Goal: Information Seeking & Learning: Learn about a topic

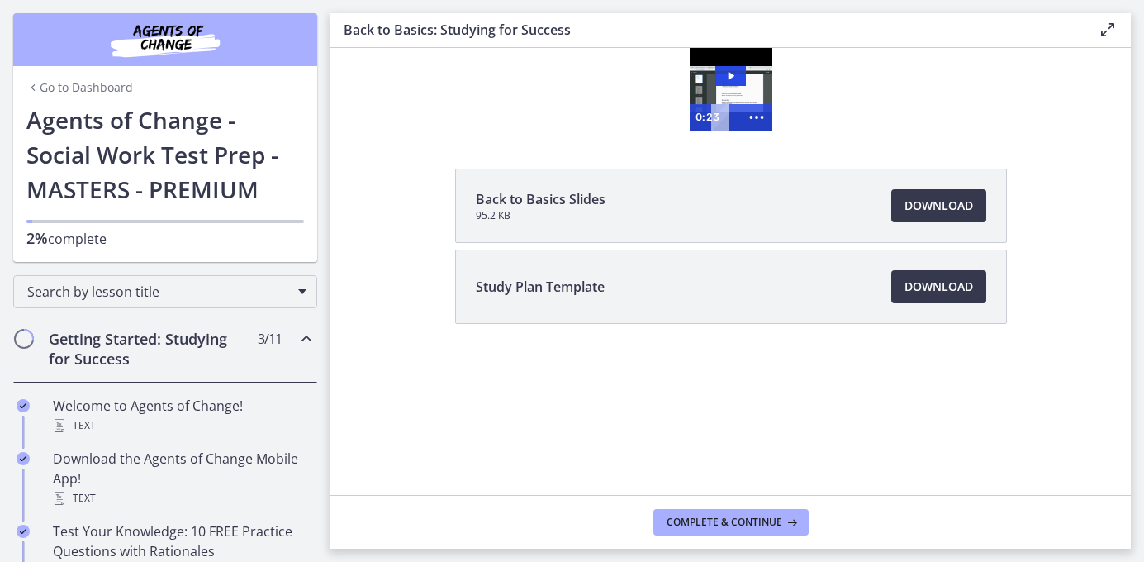
click at [715, 60] on img at bounding box center [731, 89] width 83 height 83
click at [755, 115] on icon "Show more buttons" at bounding box center [755, 117] width 31 height 26
click at [729, 115] on icon "Fullscreen" at bounding box center [725, 117] width 38 height 31
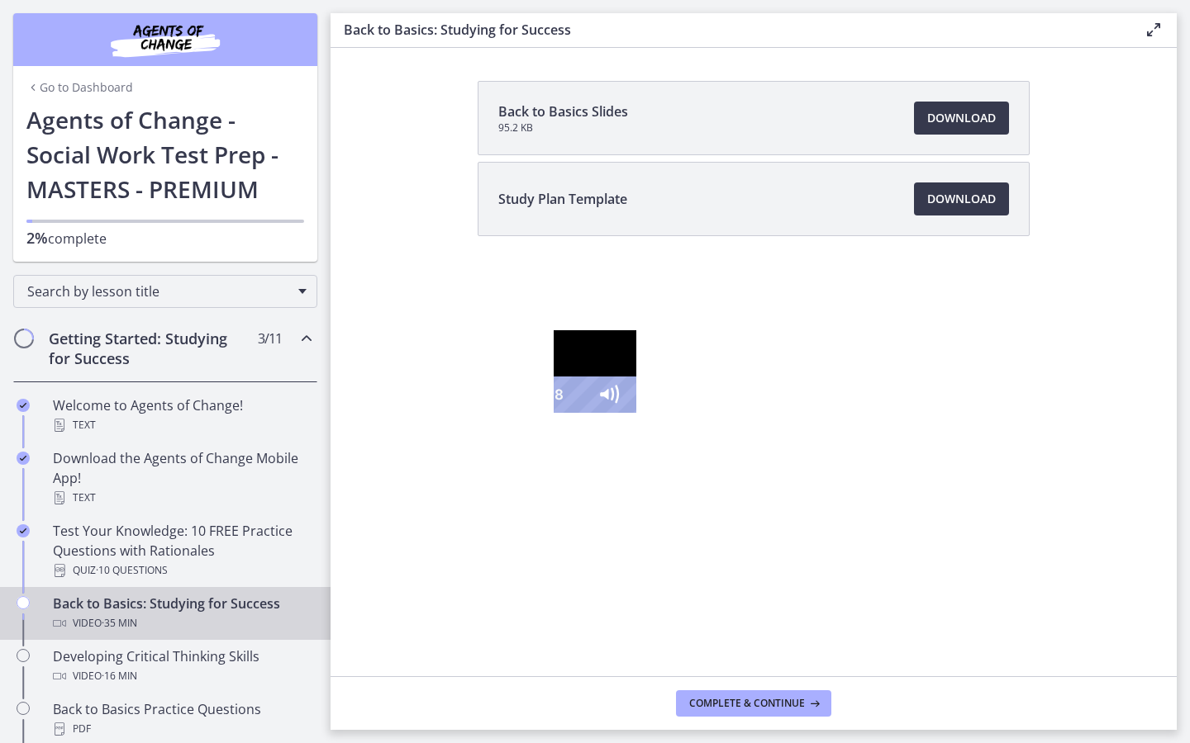
click at [576, 413] on div "22:08" at bounding box center [568, 395] width 15 height 36
click at [576, 413] on div "20:13" at bounding box center [568, 395] width 15 height 36
click at [490, 402] on icon "Pause" at bounding box center [496, 395] width 12 height 14
click at [492, 402] on icon "Play Video" at bounding box center [497, 394] width 11 height 15
click at [474, 413] on icon "Pause" at bounding box center [495, 395] width 43 height 36
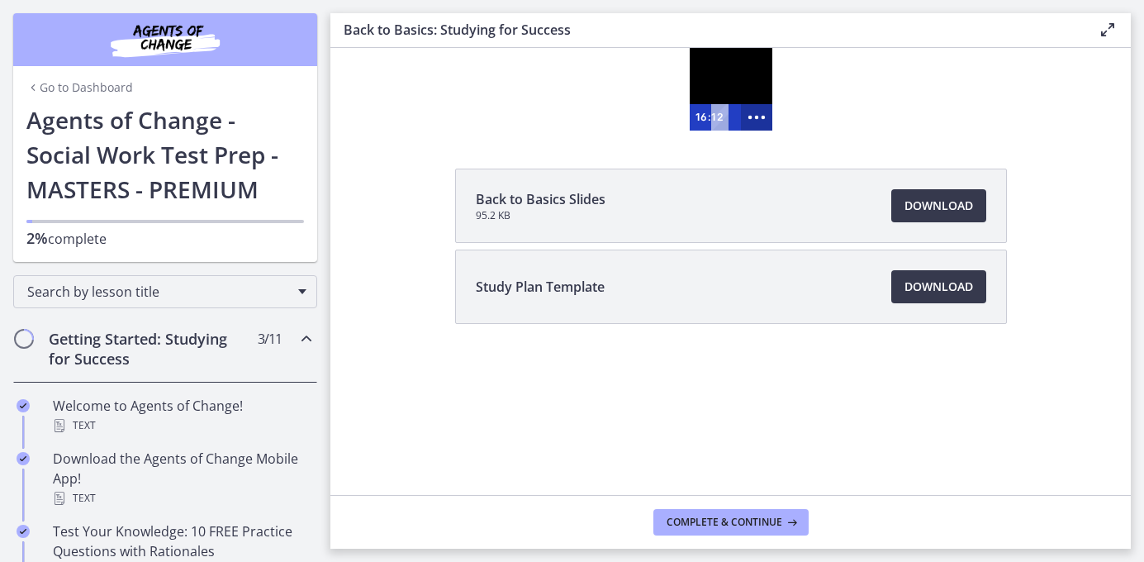
click at [761, 124] on icon "Show more buttons" at bounding box center [757, 117] width 38 height 31
click at [729, 112] on icon "Fullscreen" at bounding box center [724, 117] width 31 height 26
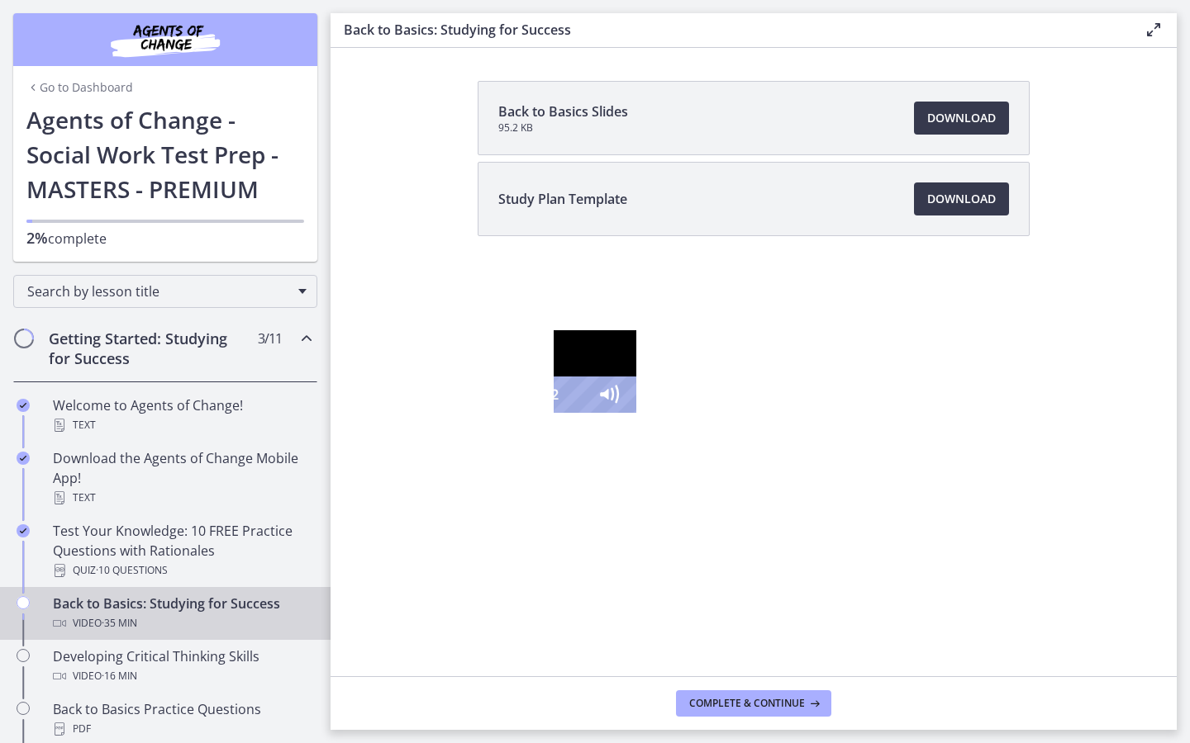
click at [476, 413] on icon "Play Video" at bounding box center [497, 395] width 43 height 36
click at [569, 413] on div "17:27" at bounding box center [568, 395] width 15 height 36
click at [470, 417] on icon "Pause" at bounding box center [495, 395] width 51 height 44
click at [476, 413] on icon "Play Video" at bounding box center [497, 395] width 43 height 36
click at [474, 377] on button "Pause" at bounding box center [495, 395] width 43 height 36
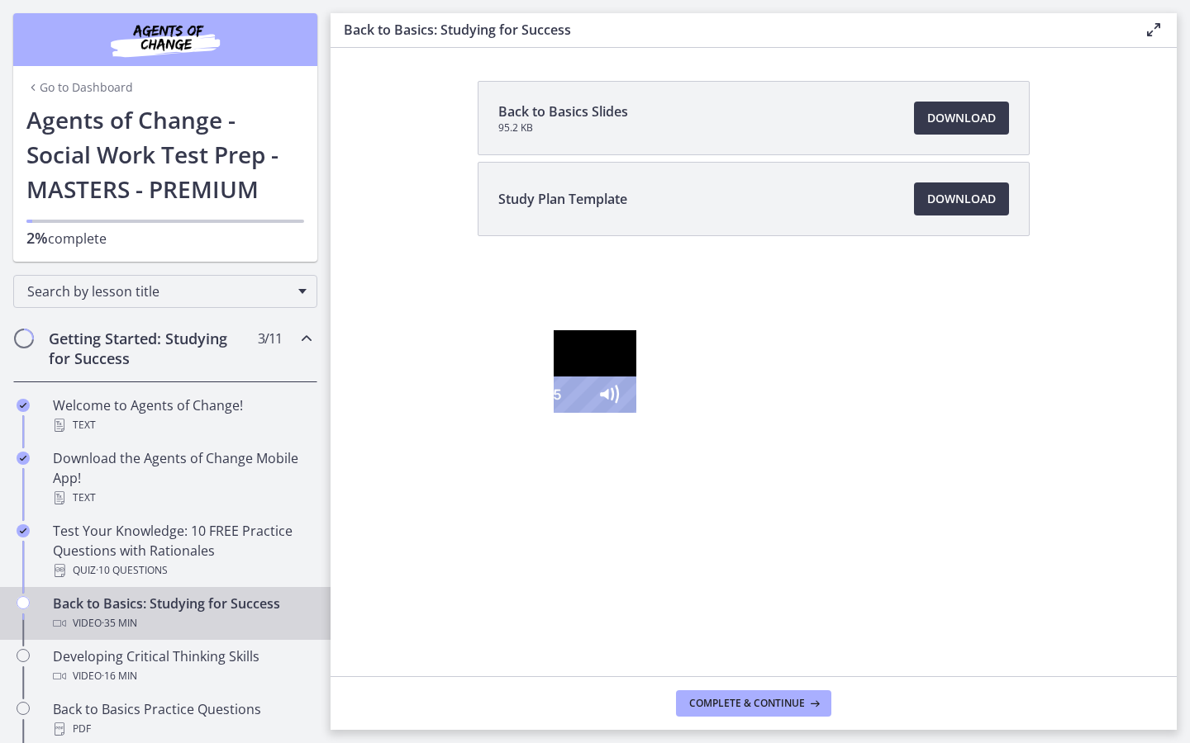
click at [472, 417] on icon "Play Video" at bounding box center [497, 395] width 51 height 44
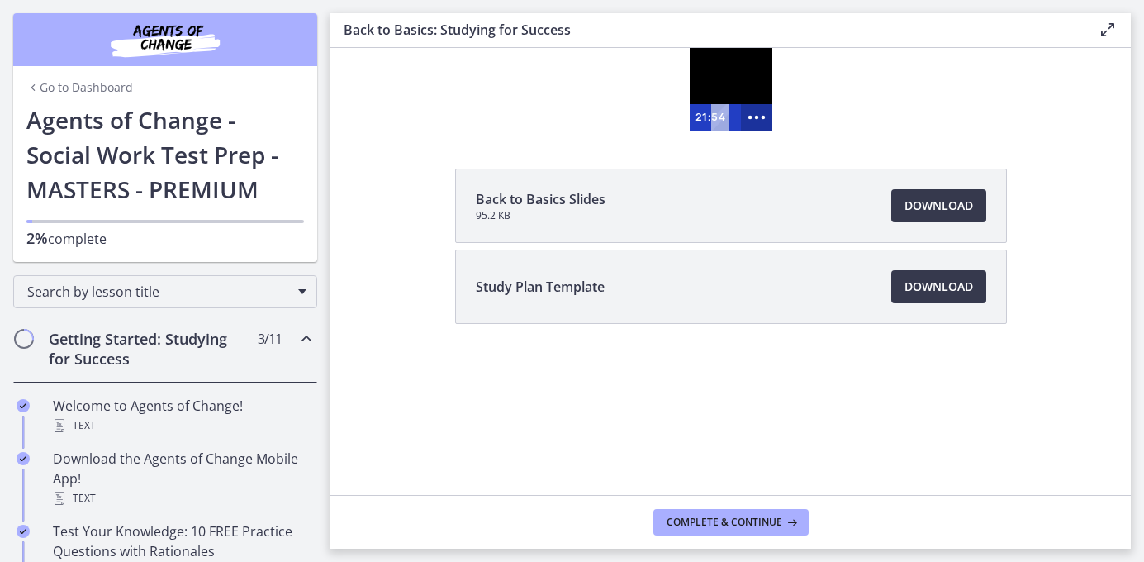
click at [761, 117] on circle "Show more buttons" at bounding box center [763, 118] width 4 height 4
click at [719, 116] on icon "Fullscreen" at bounding box center [725, 117] width 38 height 31
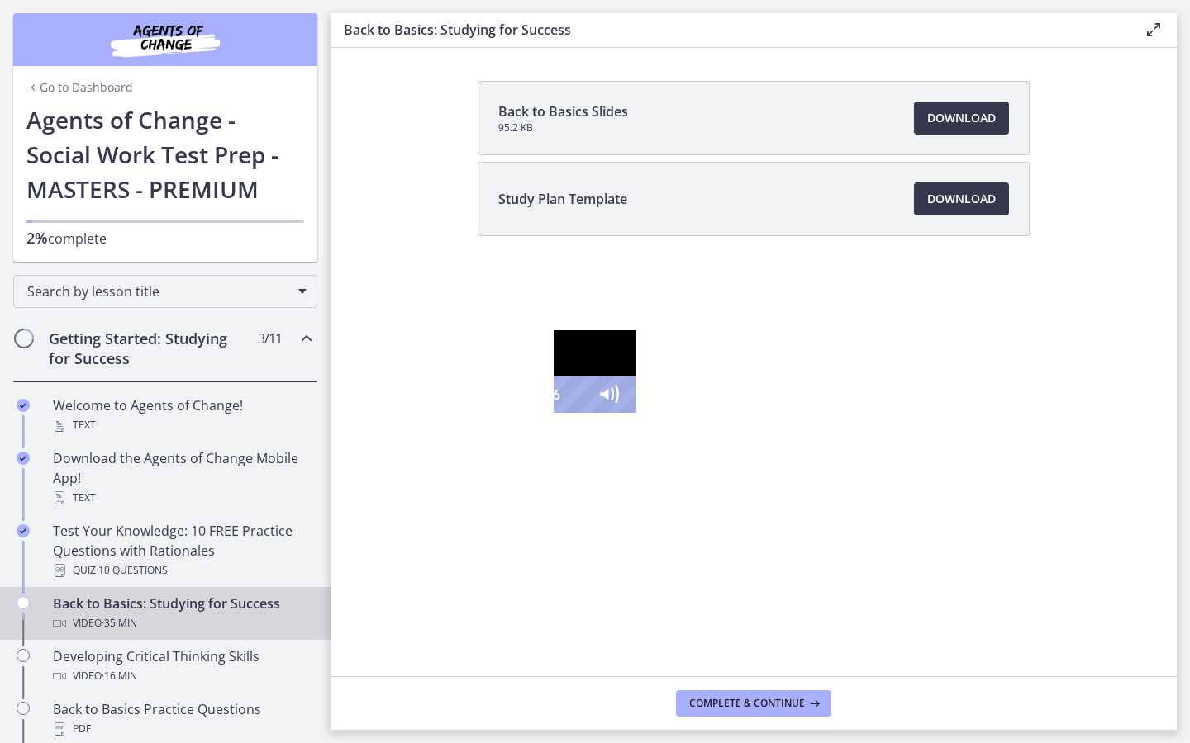
click at [474, 413] on icon "Pause" at bounding box center [495, 395] width 43 height 36
click at [472, 417] on icon "Play Video" at bounding box center [497, 395] width 51 height 44
click at [576, 413] on div "23:24" at bounding box center [568, 395] width 15 height 36
click at [576, 413] on div "24:02" at bounding box center [568, 395] width 15 height 36
click at [576, 413] on div "24:50" at bounding box center [568, 395] width 15 height 36
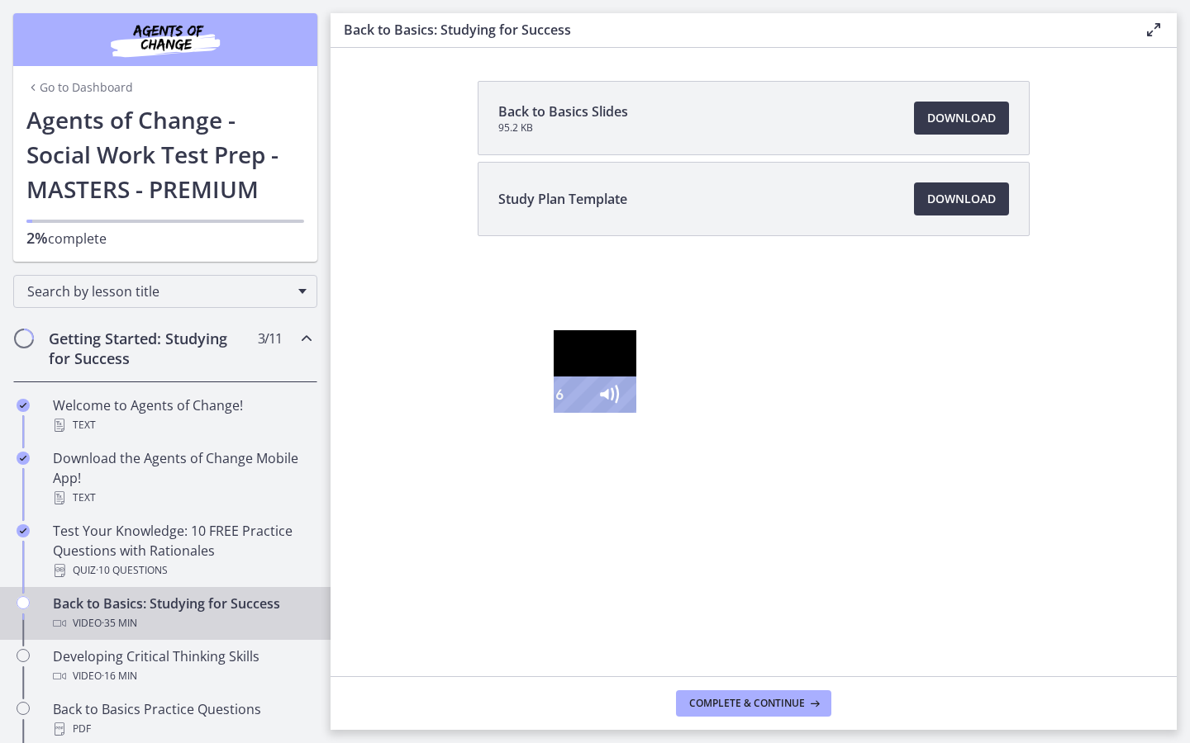
click at [474, 413] on icon "Pause" at bounding box center [495, 395] width 43 height 36
click at [476, 413] on icon "Play Video" at bounding box center [497, 395] width 43 height 36
click at [474, 413] on icon "Pause" at bounding box center [495, 395] width 43 height 36
click at [476, 413] on icon "Play Video" at bounding box center [497, 395] width 43 height 36
click at [576, 413] on div "26:54" at bounding box center [568, 395] width 15 height 36
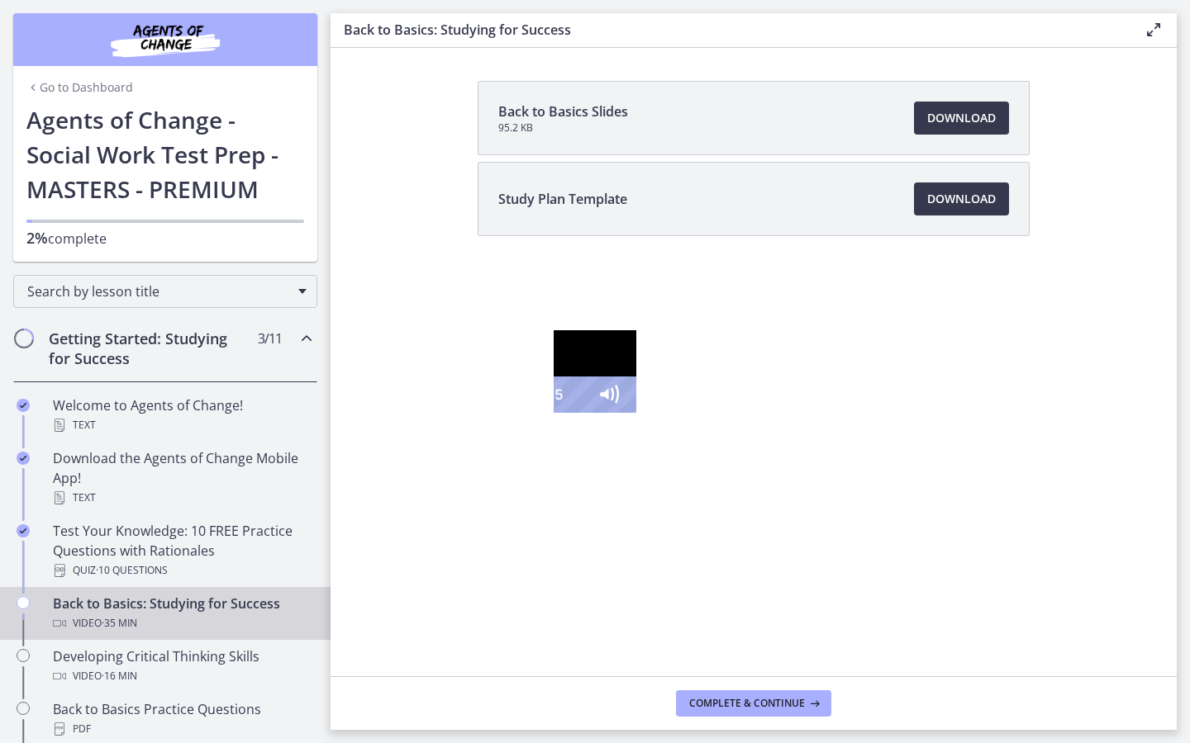
click at [576, 413] on div "28:02" at bounding box center [568, 395] width 15 height 36
click at [474, 413] on icon "Pause" at bounding box center [495, 395] width 43 height 36
click at [476, 413] on icon "Play Video" at bounding box center [497, 395] width 43 height 36
click at [474, 413] on icon "Pause" at bounding box center [495, 395] width 43 height 36
click at [476, 413] on icon "Play Video" at bounding box center [497, 395] width 43 height 36
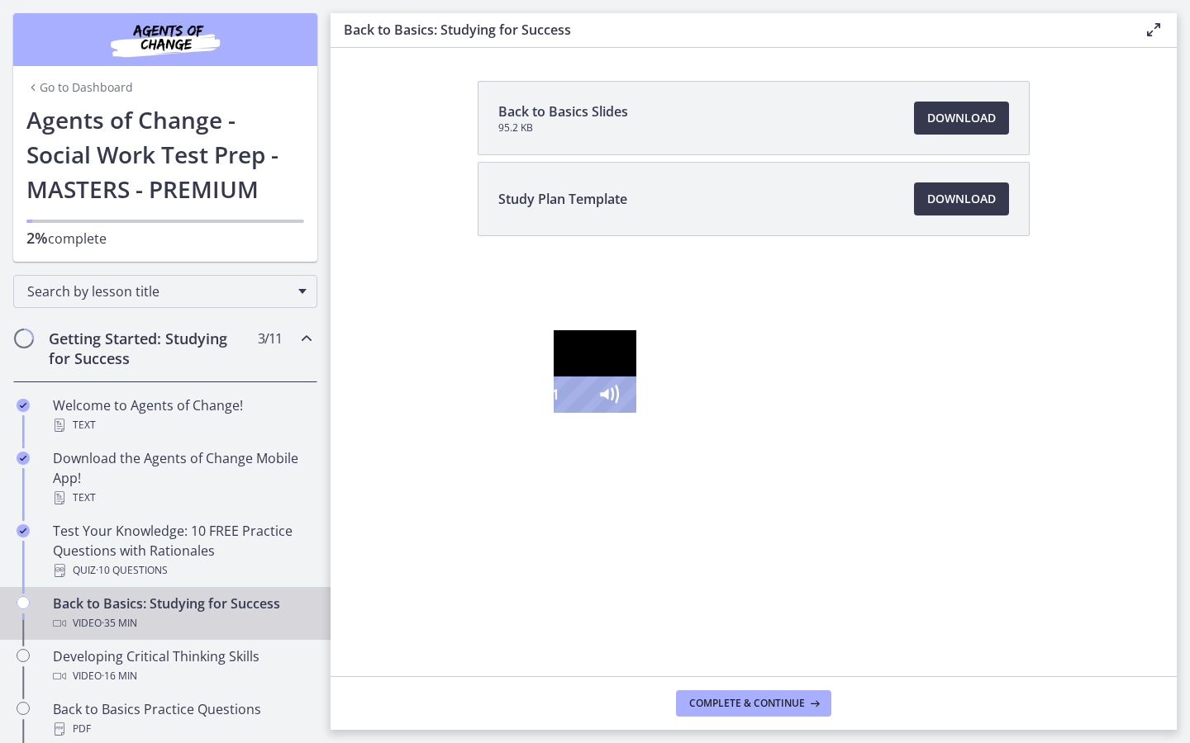
click at [576, 413] on div "29:38" at bounding box center [568, 395] width 15 height 36
click at [576, 413] on div "30:23" at bounding box center [568, 395] width 15 height 36
click at [576, 413] on div "30:48" at bounding box center [568, 395] width 15 height 36
click at [576, 413] on div "31:09" at bounding box center [568, 395] width 15 height 36
click at [636, 413] on div at bounding box center [594, 371] width 83 height 83
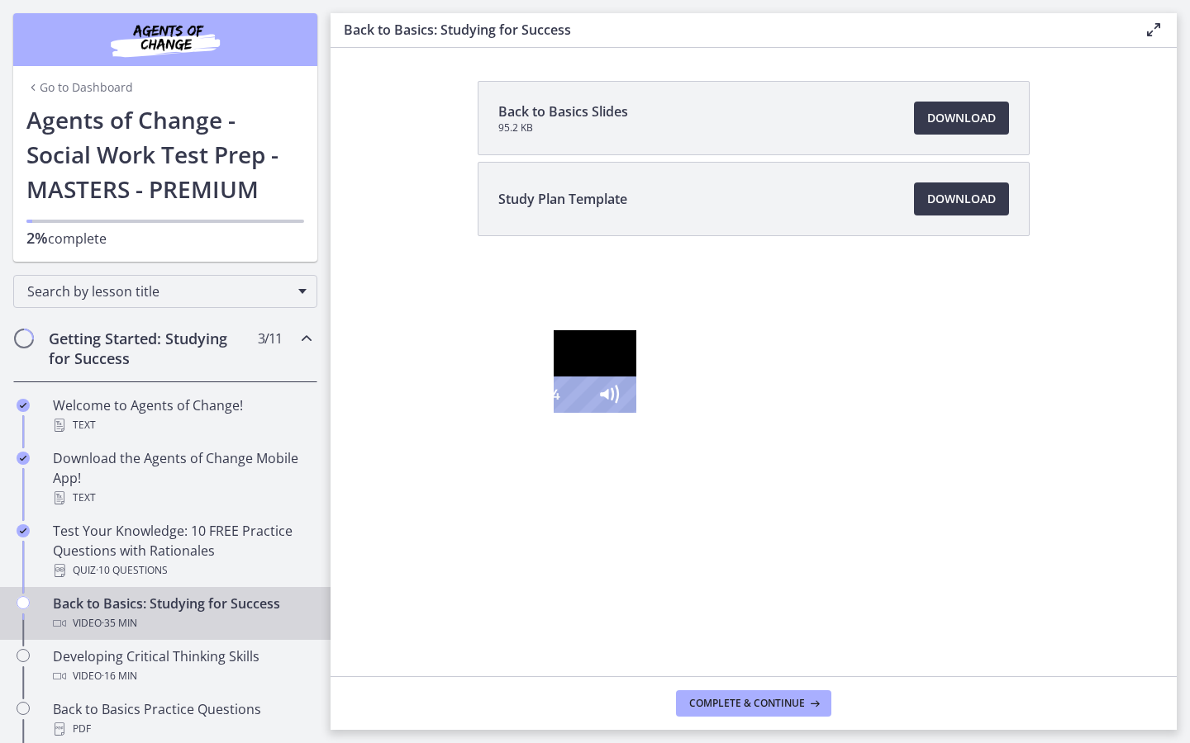
click at [636, 413] on div at bounding box center [594, 371] width 83 height 83
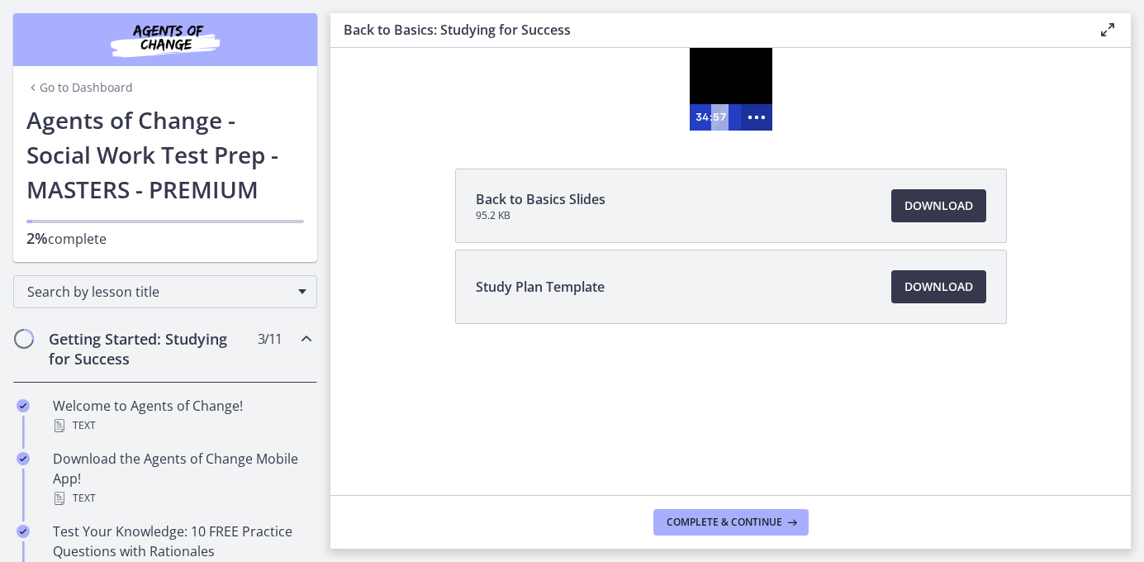
click at [746, 105] on icon "Show more buttons" at bounding box center [757, 117] width 38 height 31
click at [720, 118] on icon "Fullscreen" at bounding box center [724, 117] width 31 height 26
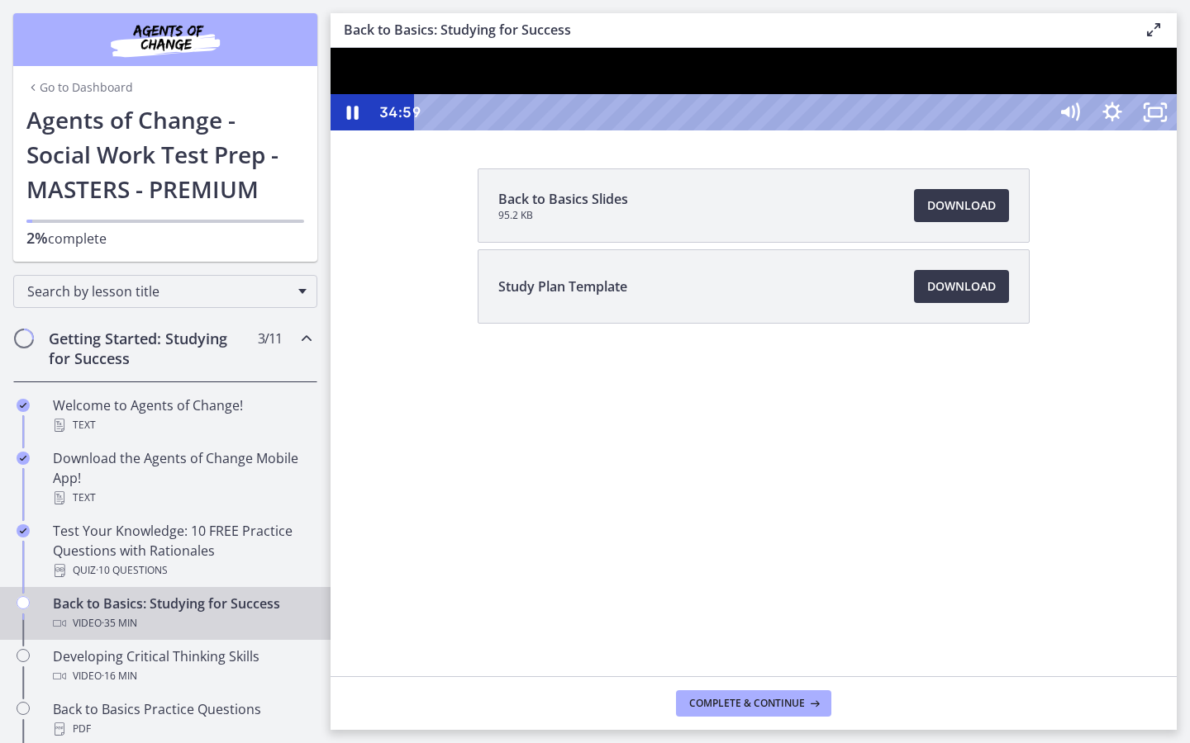
click at [1037, 131] on div "35:22" at bounding box center [733, 112] width 606 height 36
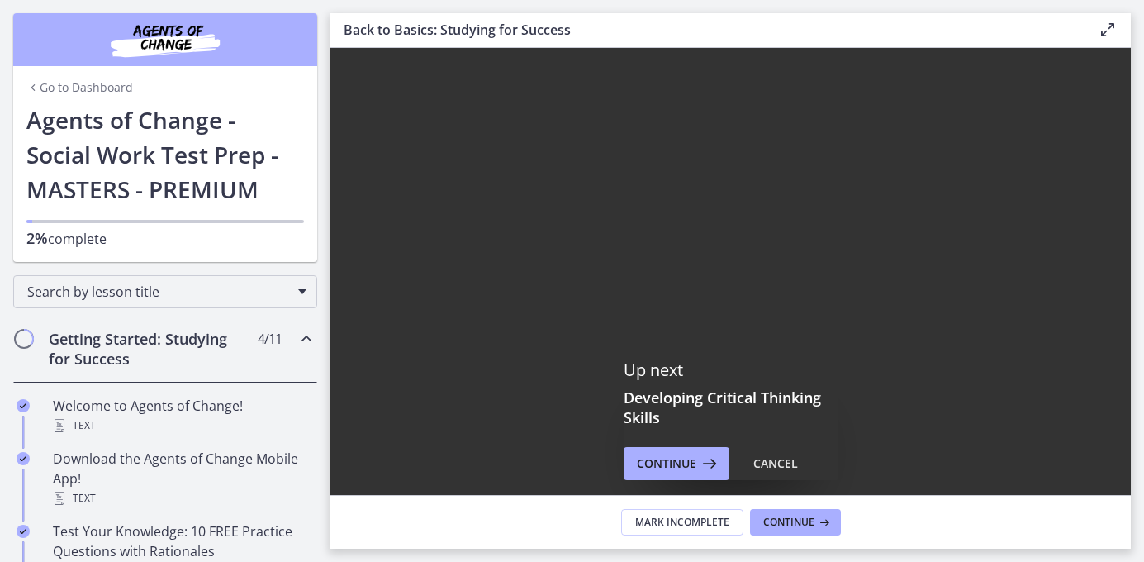
click at [1131, 363] on div at bounding box center [730, 382] width 800 height 669
click at [1021, 487] on div at bounding box center [730, 382] width 800 height 669
click at [340, 86] on div at bounding box center [730, 382] width 800 height 669
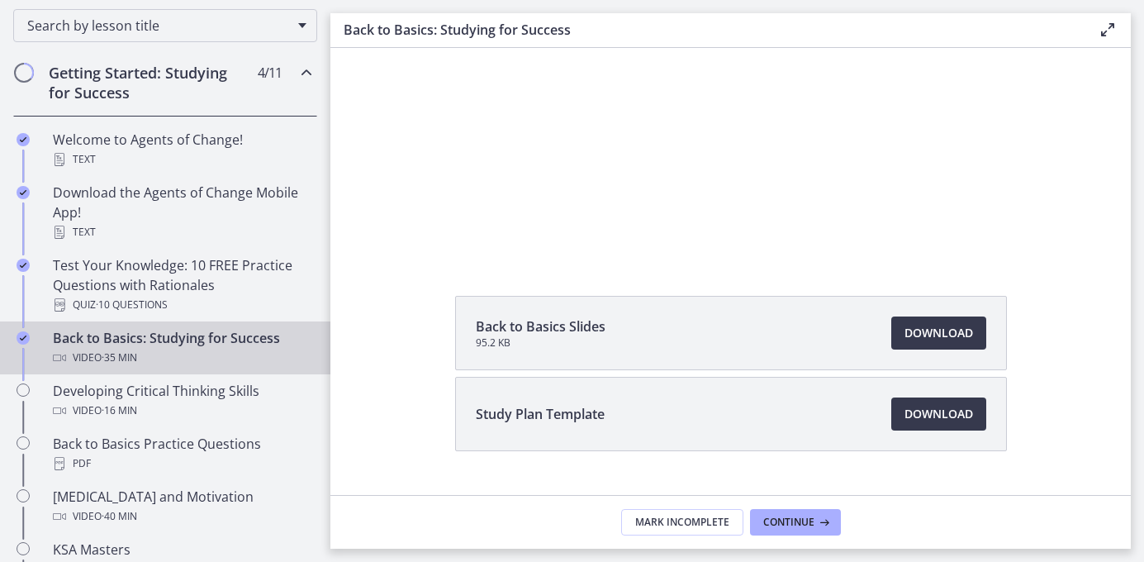
scroll to position [179, 0]
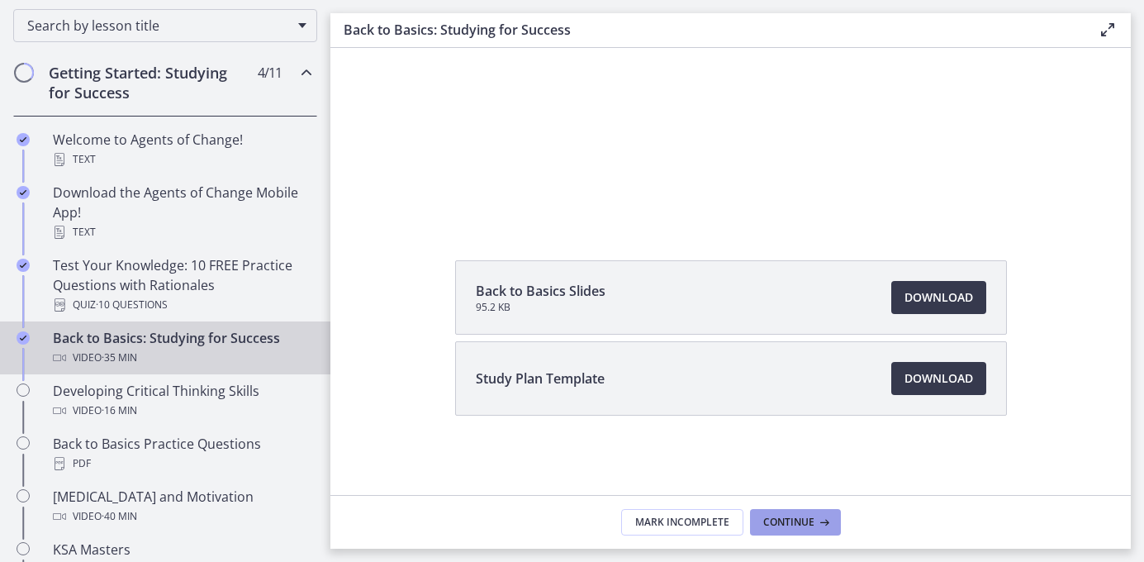
click at [784, 521] on span "Continue" at bounding box center [788, 521] width 51 height 13
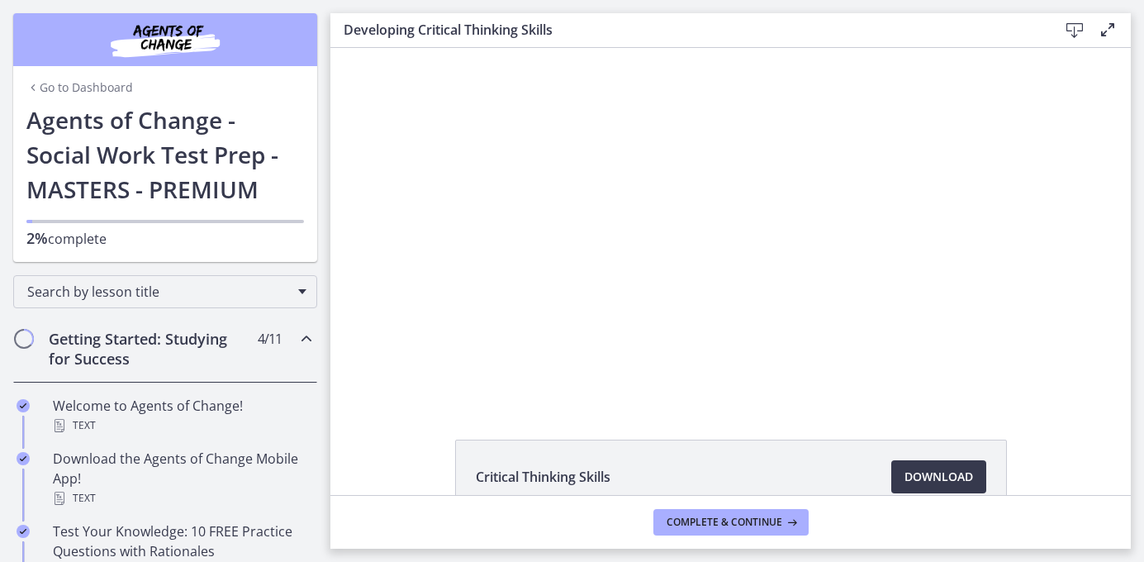
drag, startPoint x: 209, startPoint y: 50, endPoint x: 273, endPoint y: 78, distance: 70.0
click at [309, 340] on icon "Chapters" at bounding box center [307, 339] width 20 height 20
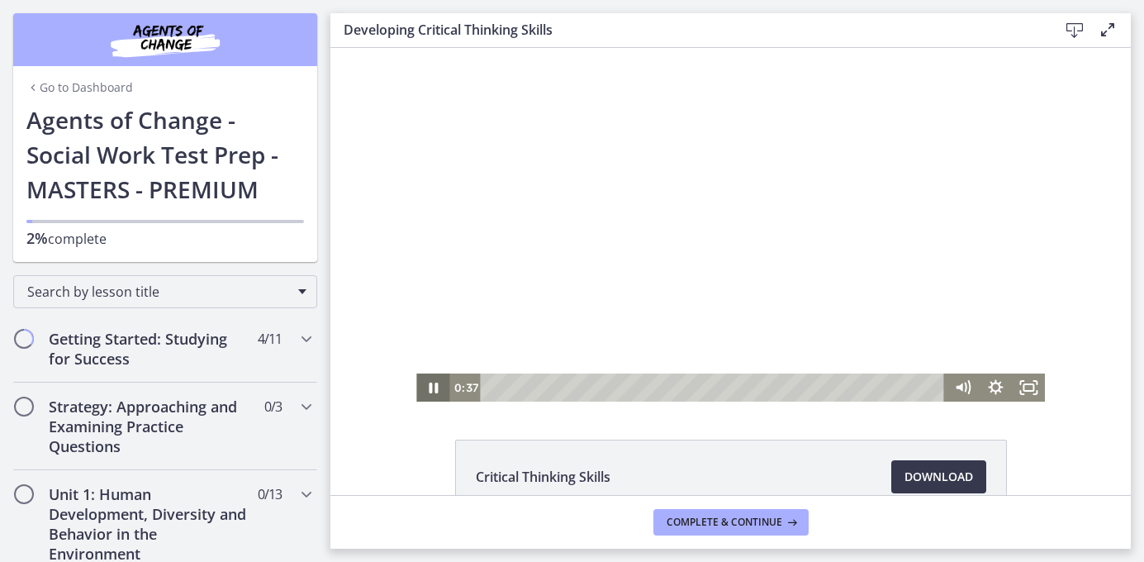
click at [431, 387] on icon "Pause" at bounding box center [432, 387] width 33 height 28
click at [431, 387] on icon "Play Video" at bounding box center [434, 388] width 8 height 12
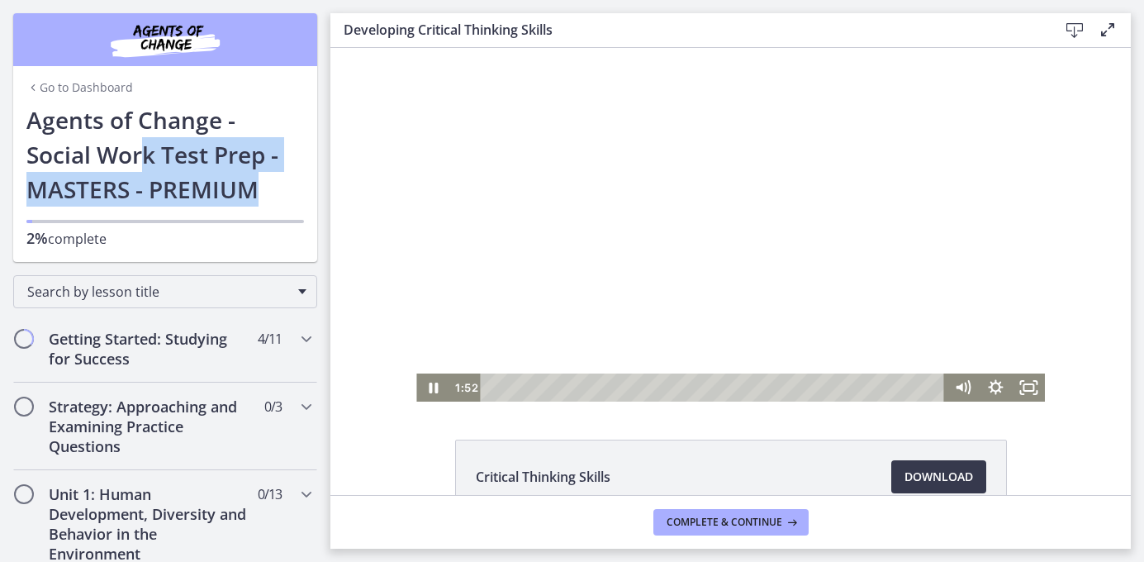
drag, startPoint x: 293, startPoint y: 189, endPoint x: 104, endPoint y: 129, distance: 198.6
click at [104, 131] on h1 "Agents of Change - Social Work Test Prep - MASTERS - PREMIUM" at bounding box center [165, 154] width 278 height 104
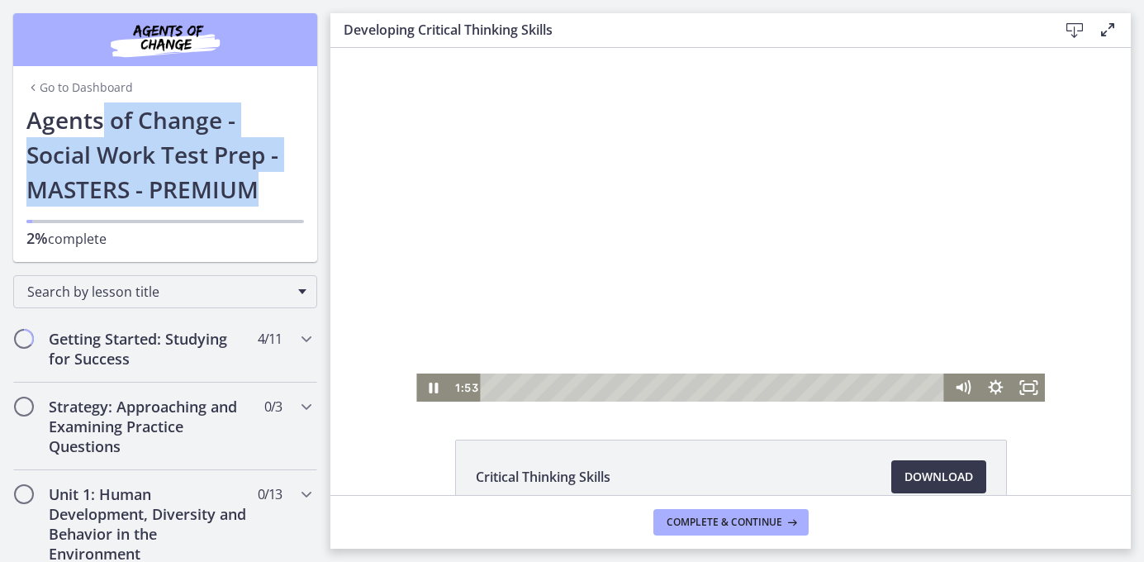
click at [104, 129] on h1 "Agents of Change - Social Work Test Prep - MASTERS - PREMIUM" at bounding box center [165, 154] width 278 height 104
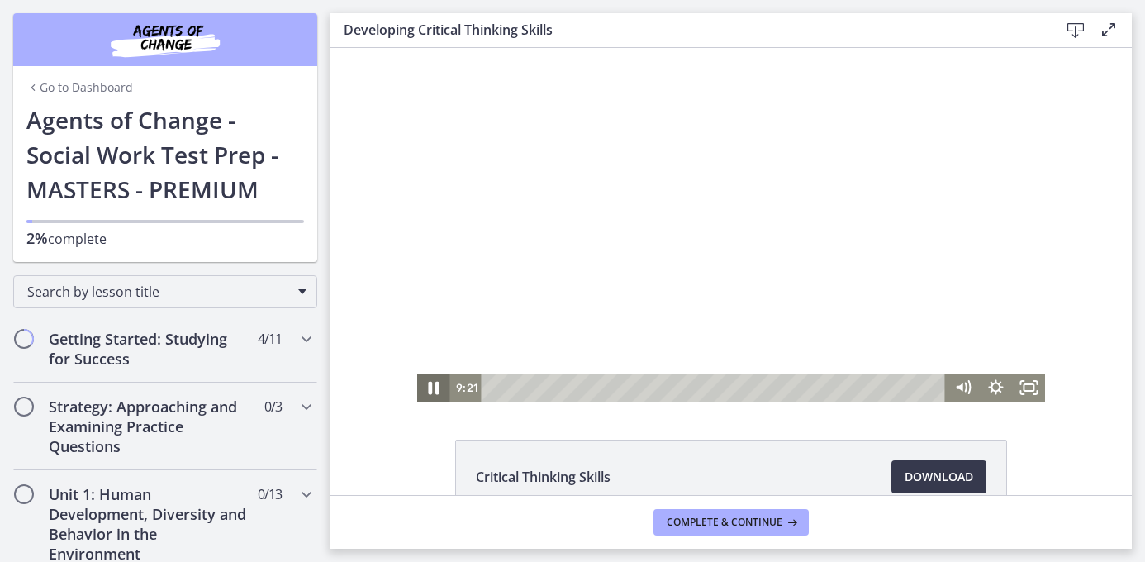
click at [434, 392] on icon "Pause" at bounding box center [434, 388] width 40 height 34
click at [40, 83] on link "Go to Dashboard" at bounding box center [79, 87] width 107 height 17
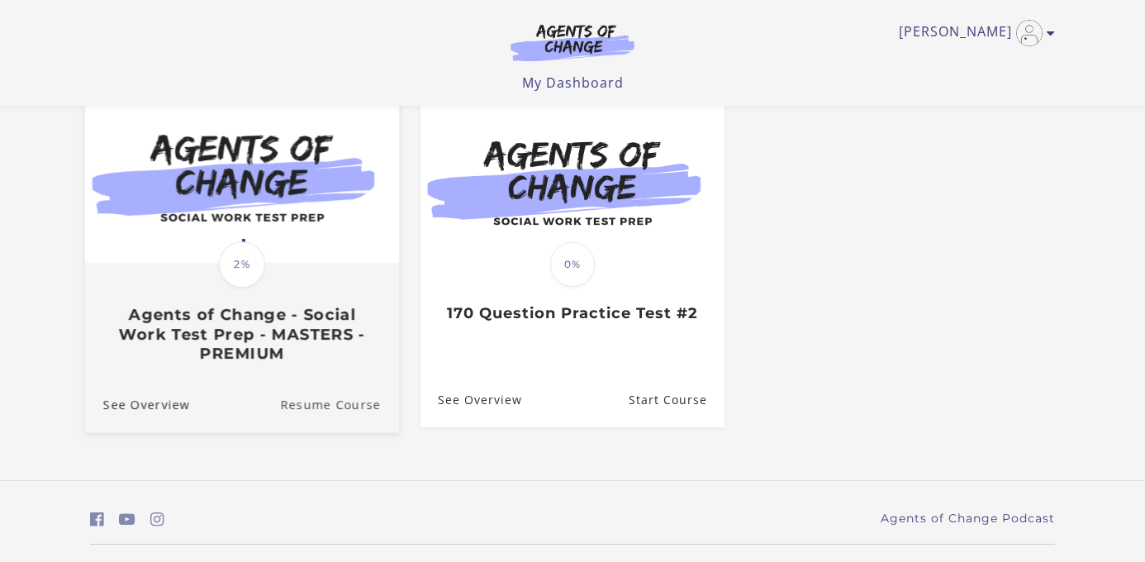
click at [329, 385] on link "Resume Course" at bounding box center [339, 404] width 119 height 55
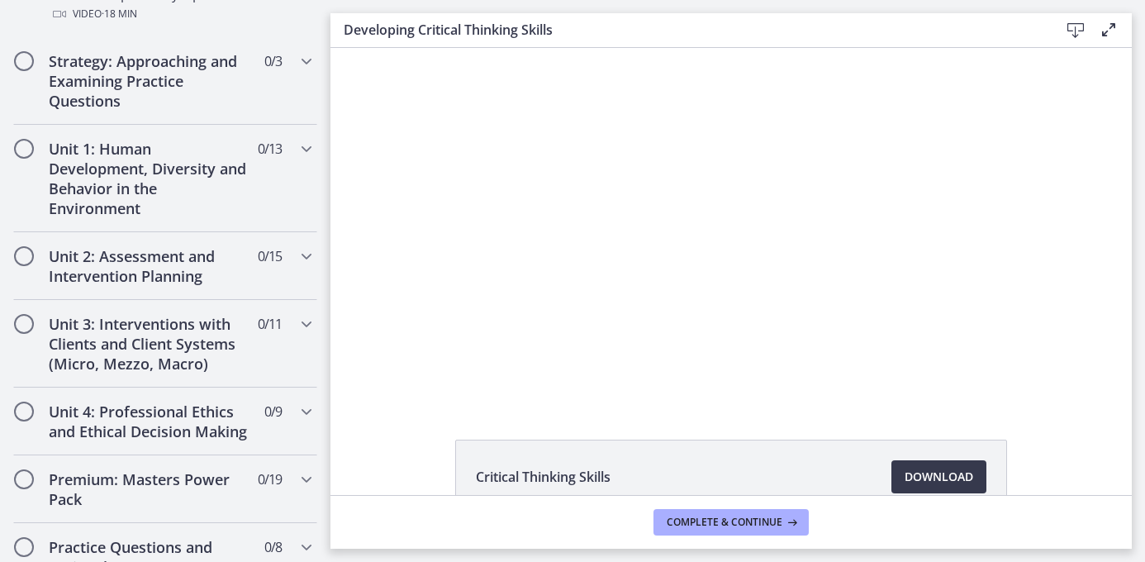
scroll to position [1482, 0]
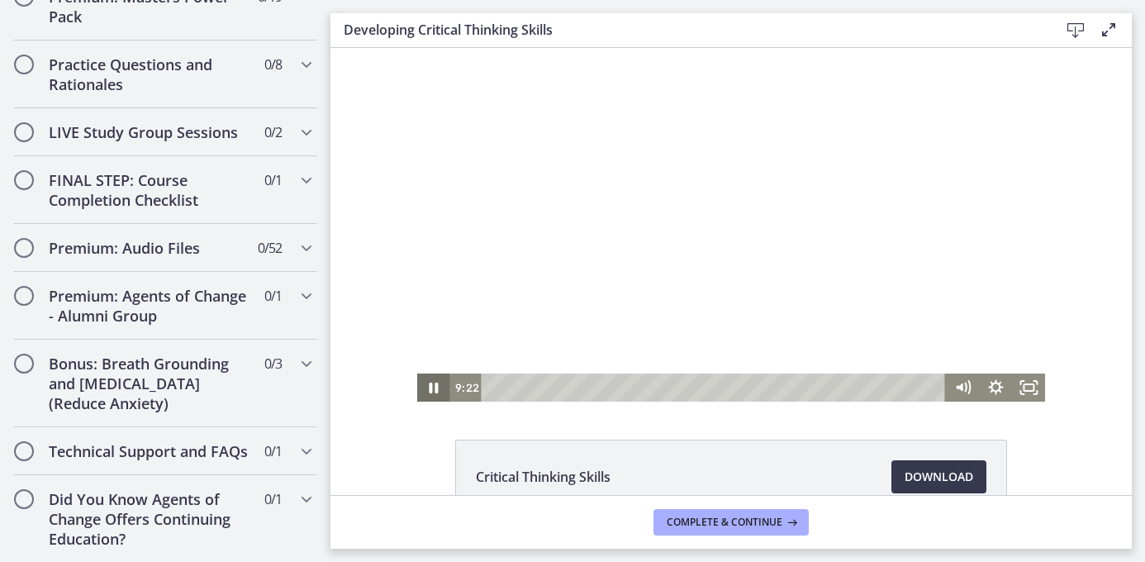
click at [430, 390] on icon "Pause" at bounding box center [434, 387] width 9 height 11
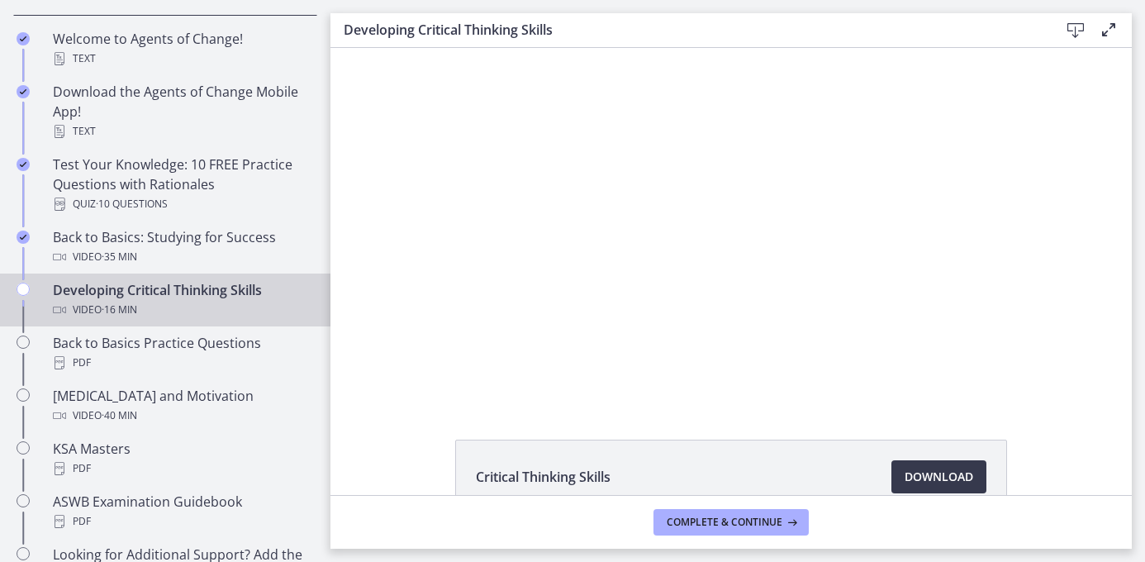
scroll to position [0, 0]
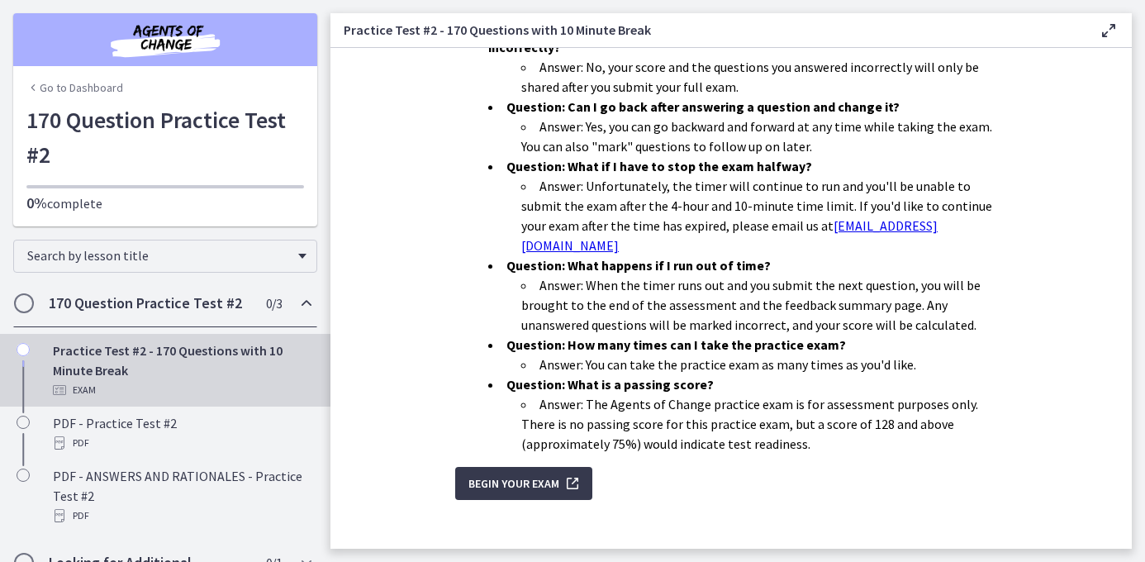
scroll to position [64, 0]
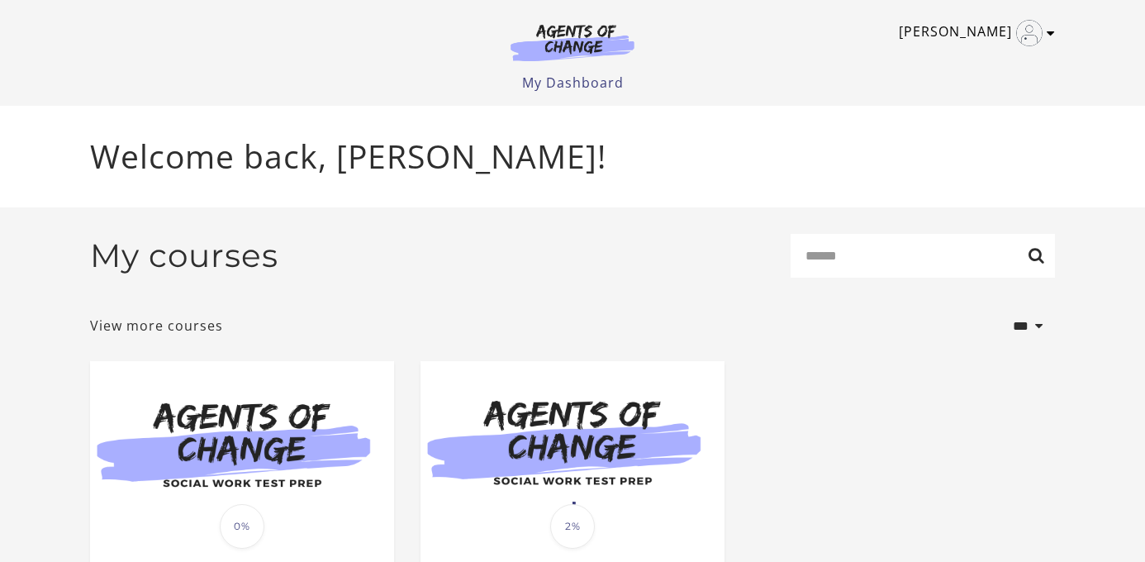
click at [1038, 27] on img "Toggle menu" at bounding box center [1029, 33] width 26 height 26
click at [1001, 64] on link "My Account" at bounding box center [986, 60] width 145 height 28
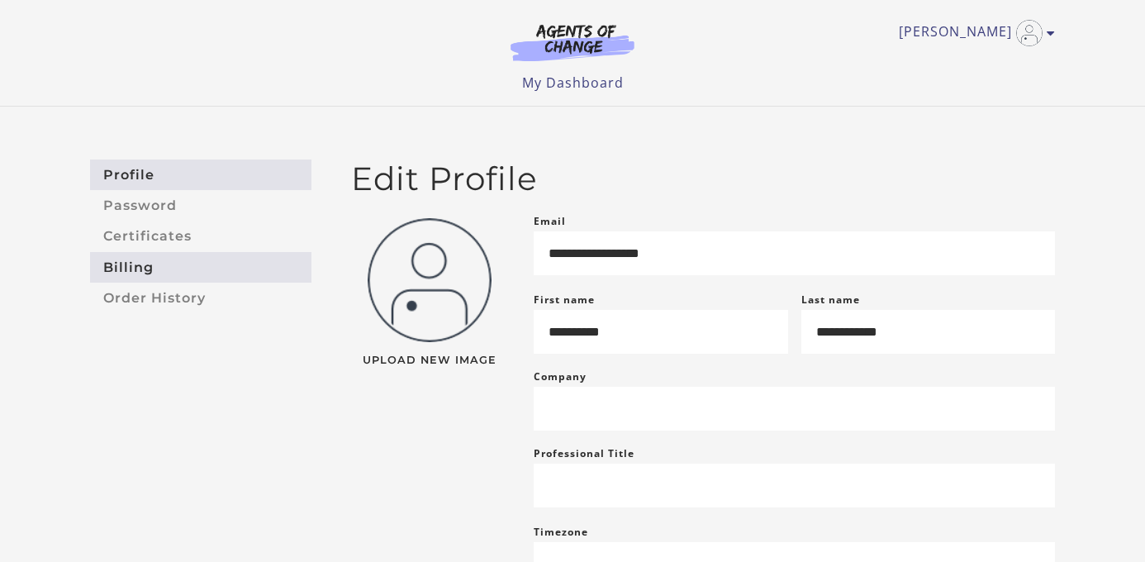
click at [142, 271] on link "Billing" at bounding box center [200, 267] width 221 height 31
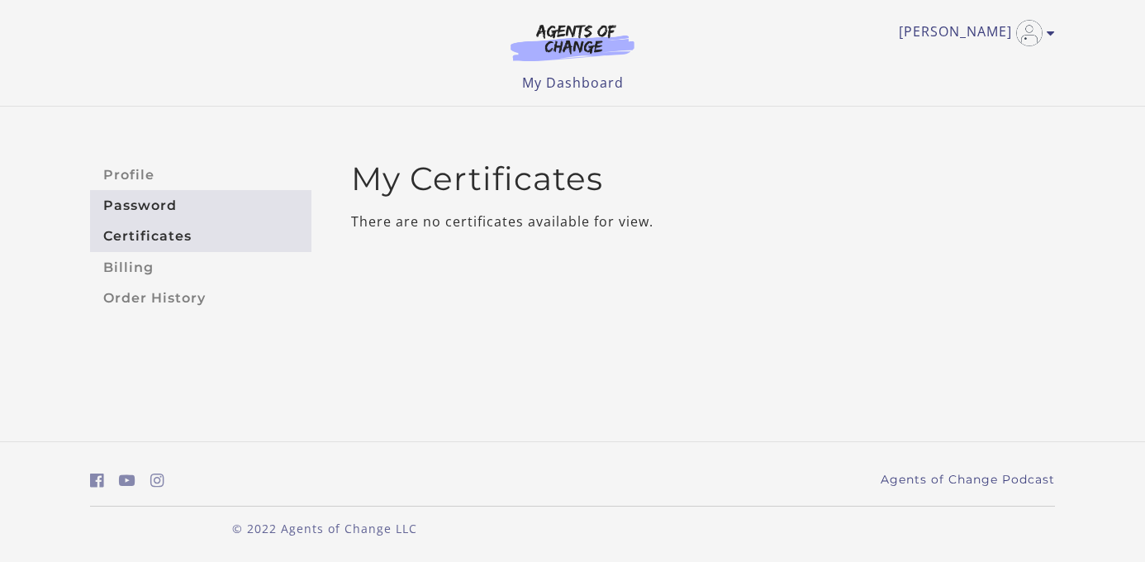
click at [146, 193] on link "Password" at bounding box center [200, 205] width 221 height 31
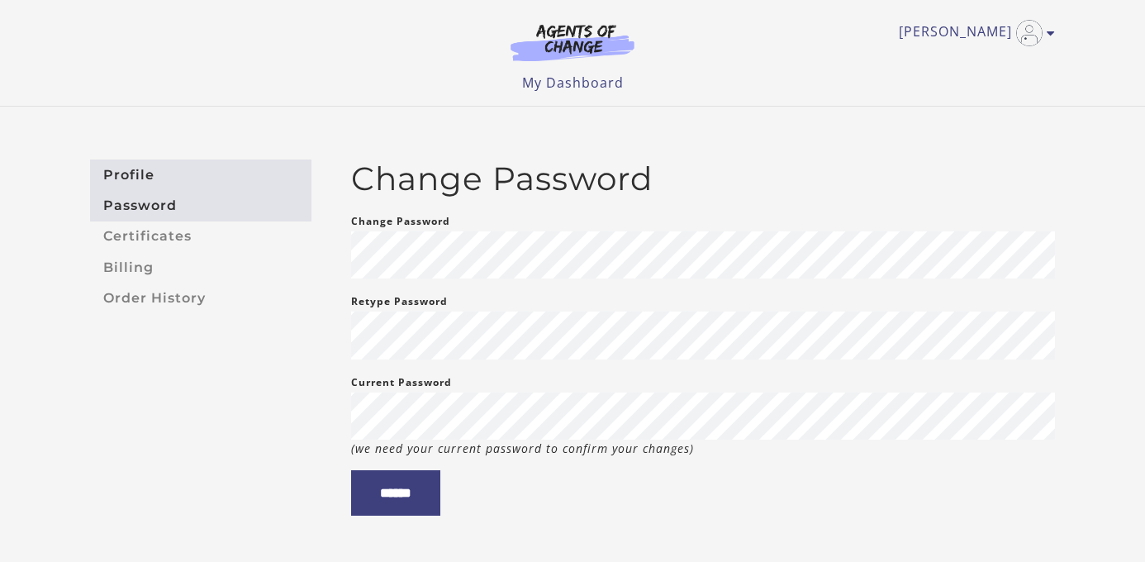
click at [146, 168] on link "Profile" at bounding box center [200, 174] width 221 height 31
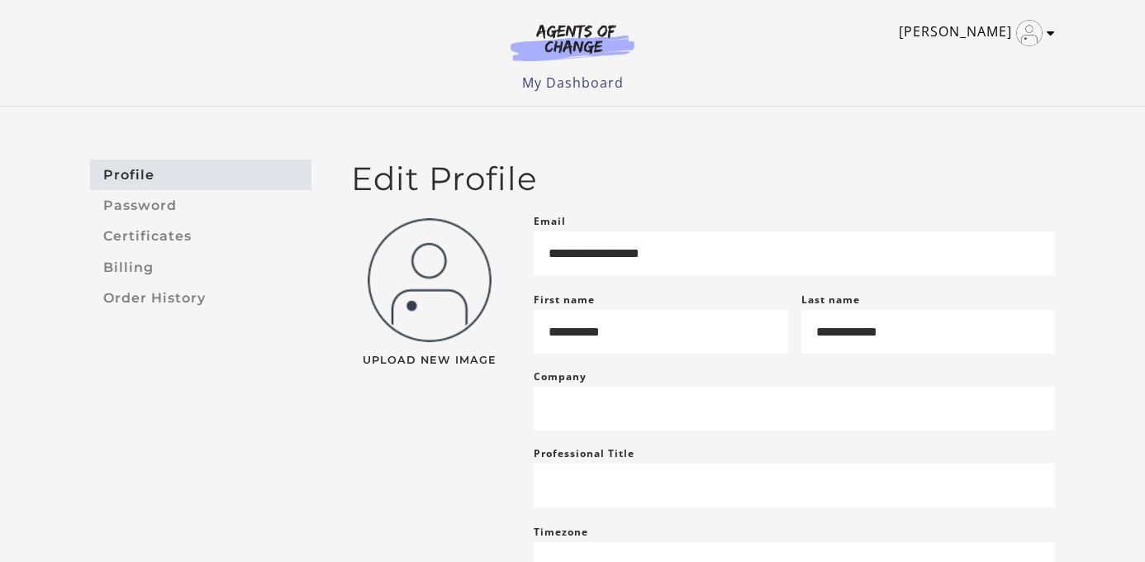
click at [982, 42] on link "[PERSON_NAME]" at bounding box center [973, 33] width 148 height 26
click at [549, 89] on link "My Dashboard" at bounding box center [573, 83] width 102 height 18
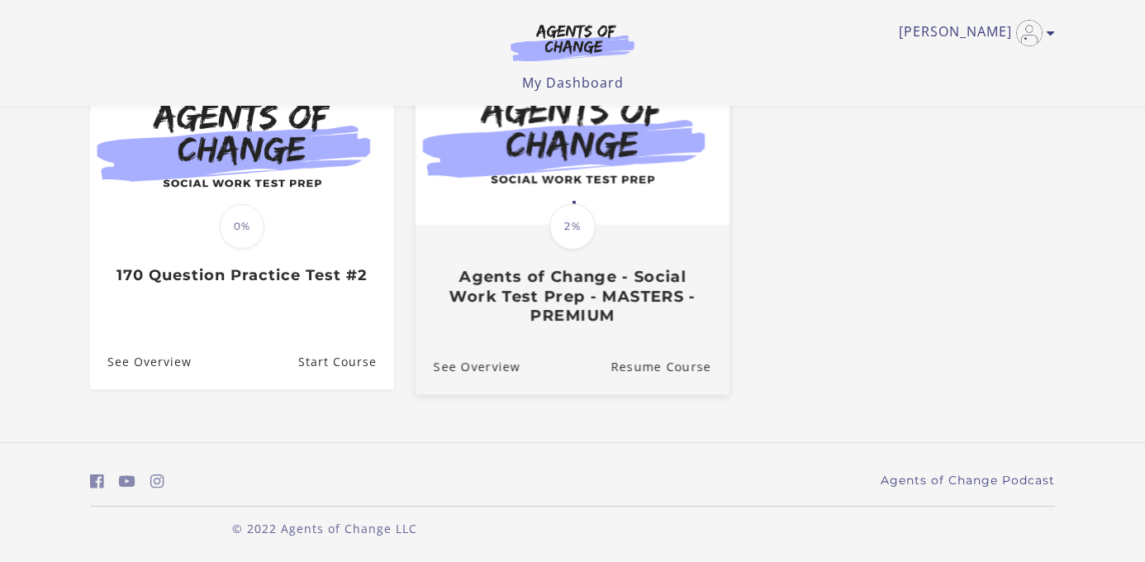
drag, startPoint x: 225, startPoint y: 308, endPoint x: 537, endPoint y: 383, distance: 321.2
click at [534, 382] on ul "Translation missing: en.liquid.partials.dashboard_course_card.progress_descript…" at bounding box center [572, 238] width 991 height 354
click at [537, 383] on div "See Overview Resume Course" at bounding box center [573, 366] width 314 height 55
click at [561, 347] on div "See Overview Resume Course" at bounding box center [573, 366] width 314 height 55
click at [468, 368] on link "See Overview" at bounding box center [468, 366] width 105 height 55
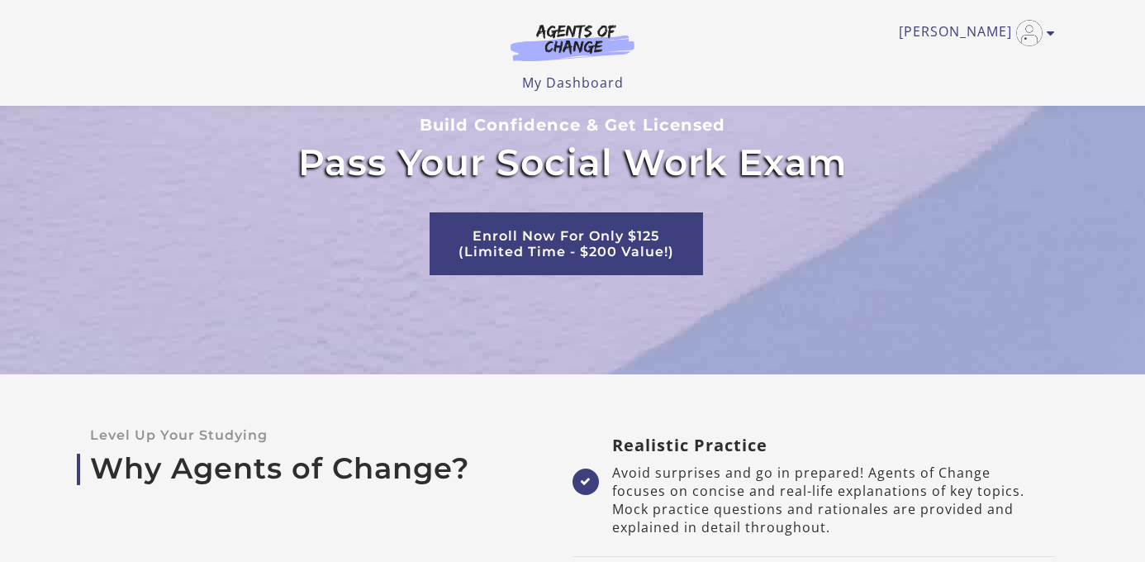
scroll to position [3770, 0]
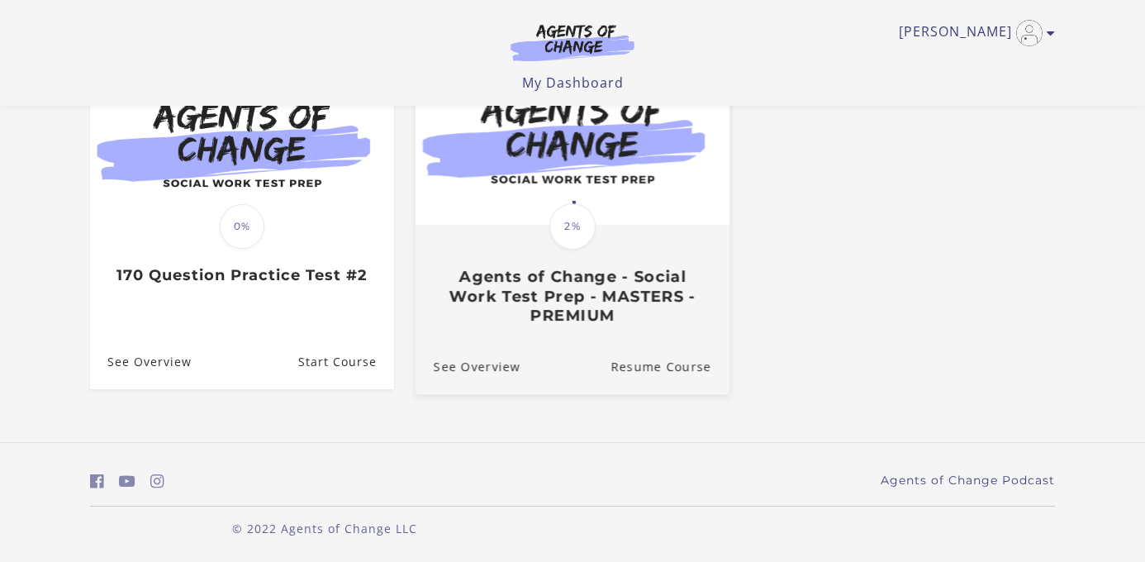
click at [541, 232] on div "Translation missing: en.liquid.partials.dashboard_course_card.progress_descript…" at bounding box center [573, 275] width 314 height 98
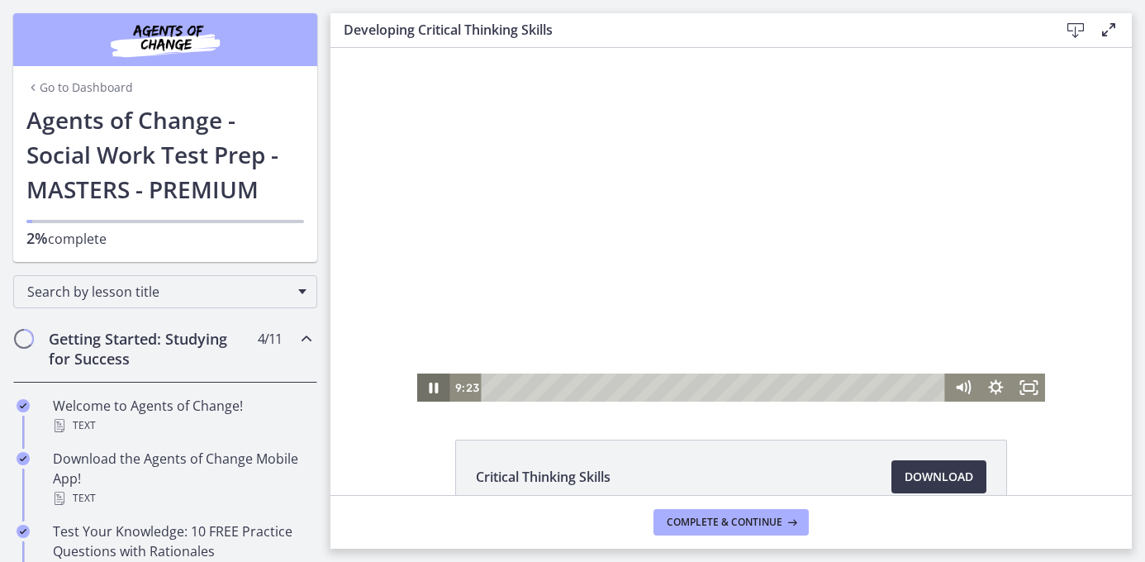
click at [429, 382] on icon "Pause" at bounding box center [433, 387] width 33 height 28
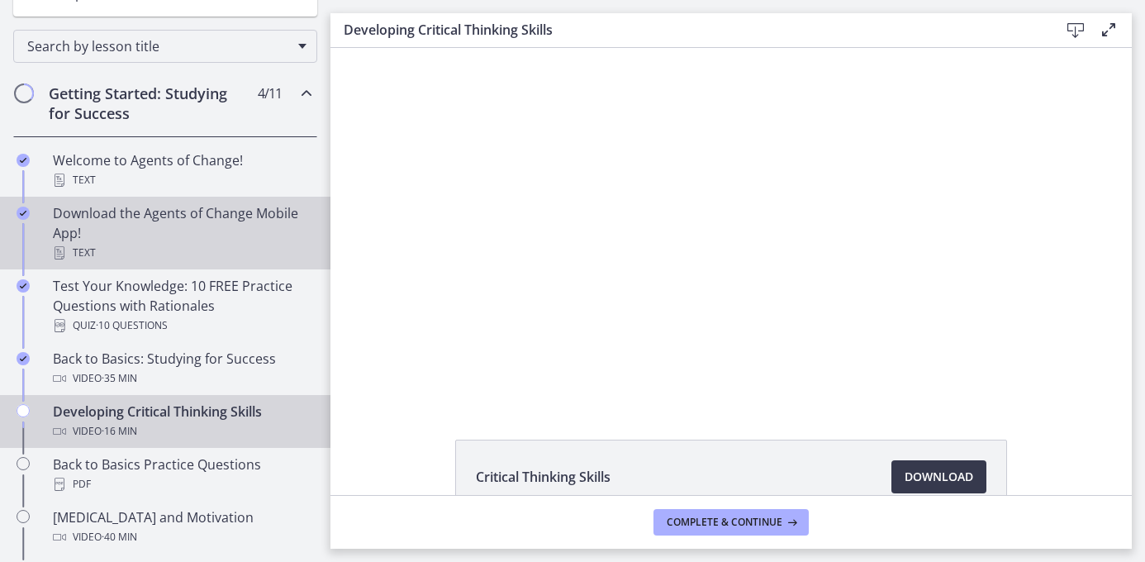
scroll to position [292, 0]
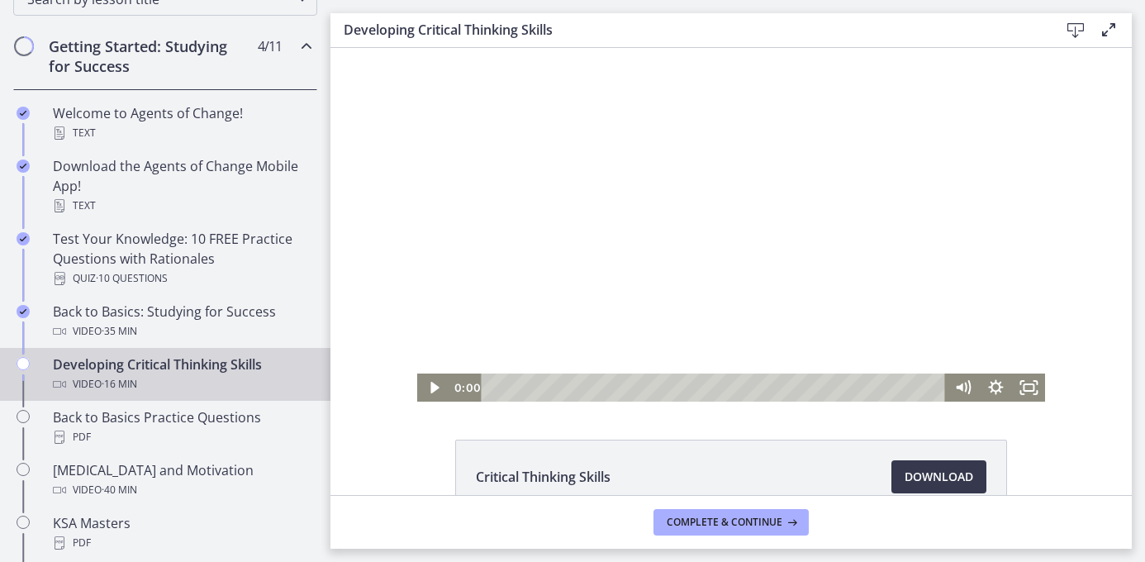
drag, startPoint x: 750, startPoint y: 386, endPoint x: 457, endPoint y: 398, distance: 293.5
click at [457, 398] on div "0:00 1:33" at bounding box center [698, 387] width 496 height 28
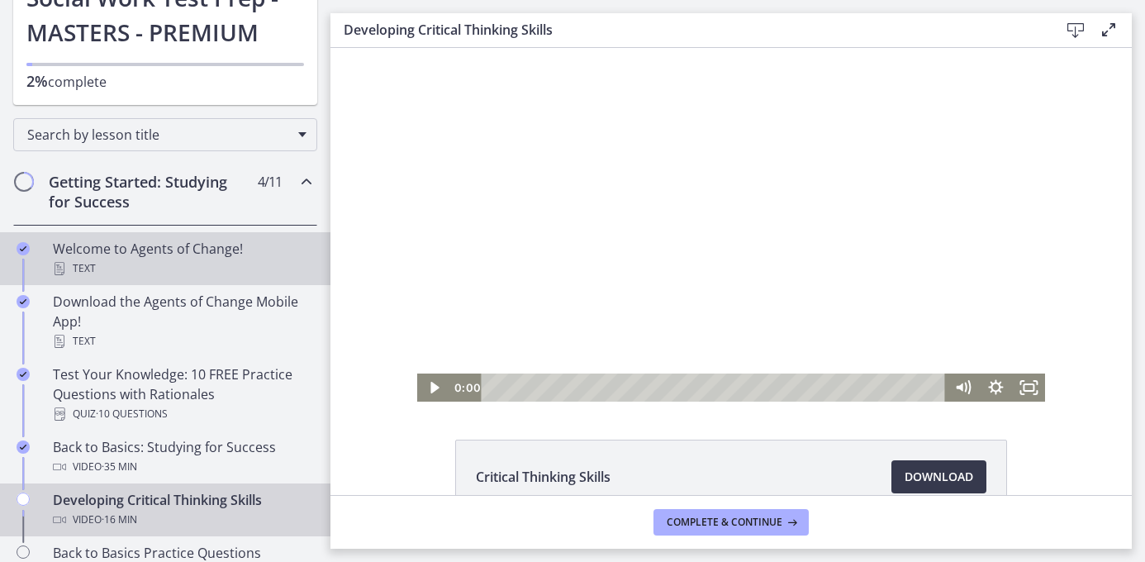
scroll to position [159, 0]
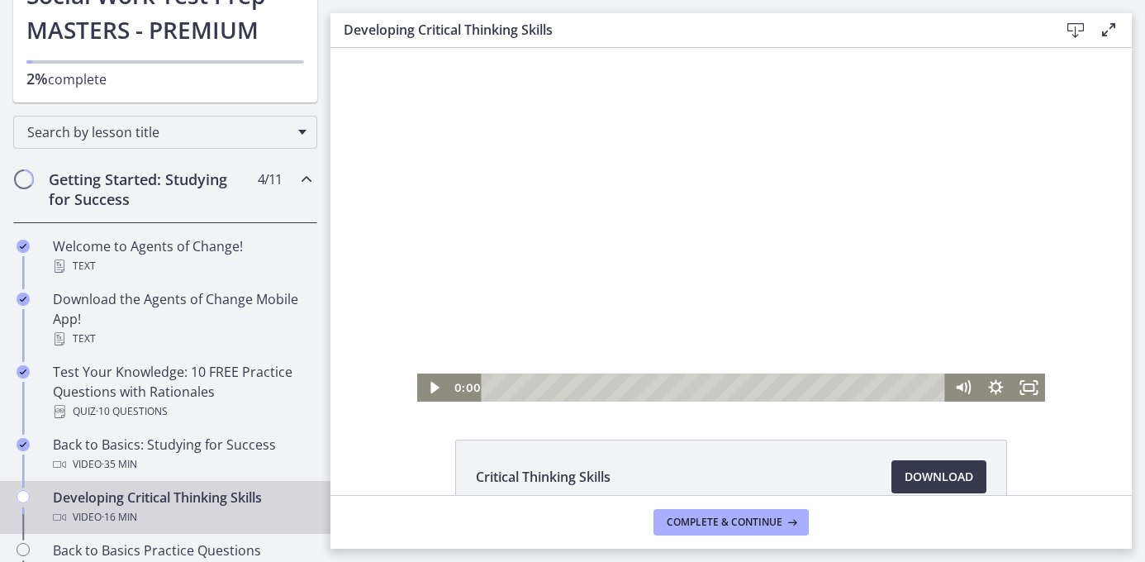
click at [306, 178] on icon "Chapters" at bounding box center [307, 179] width 20 height 20
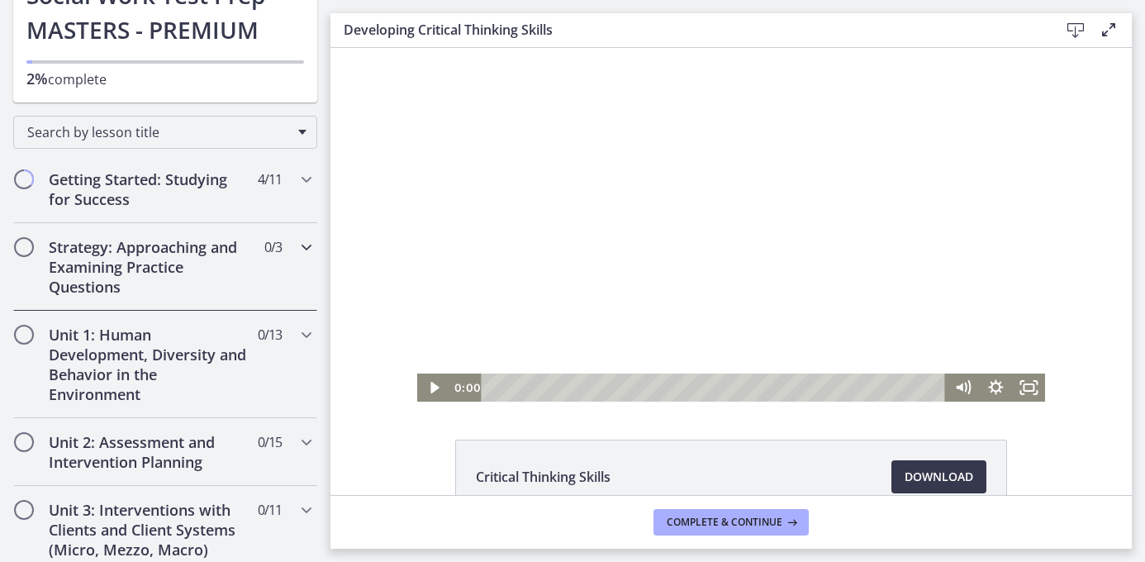
click at [292, 254] on div "Strategy: Approaching and Examining Practice Questions 0 / 3 Completed" at bounding box center [165, 267] width 304 height 88
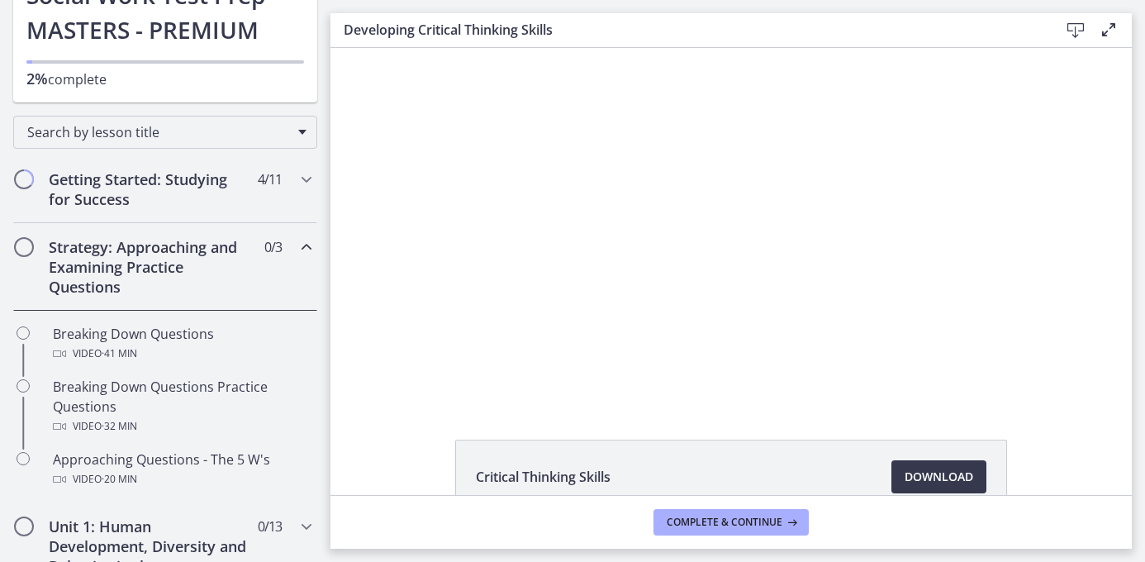
click at [292, 254] on div "Strategy: Approaching and Examining Practice Questions 0 / 3 Completed" at bounding box center [165, 267] width 304 height 88
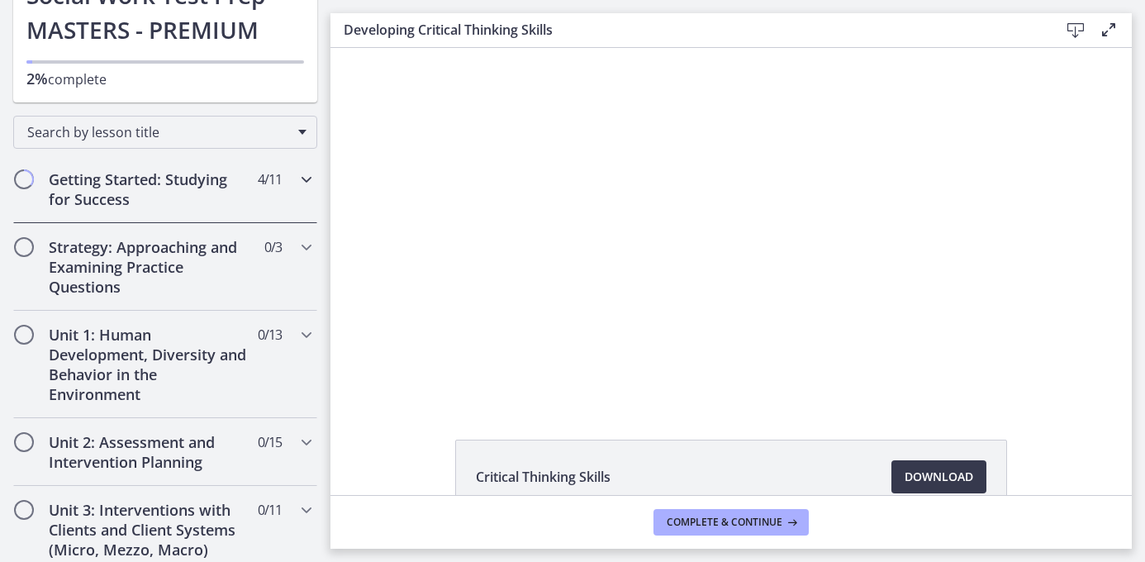
click at [315, 188] on icon "Chapters" at bounding box center [307, 179] width 20 height 20
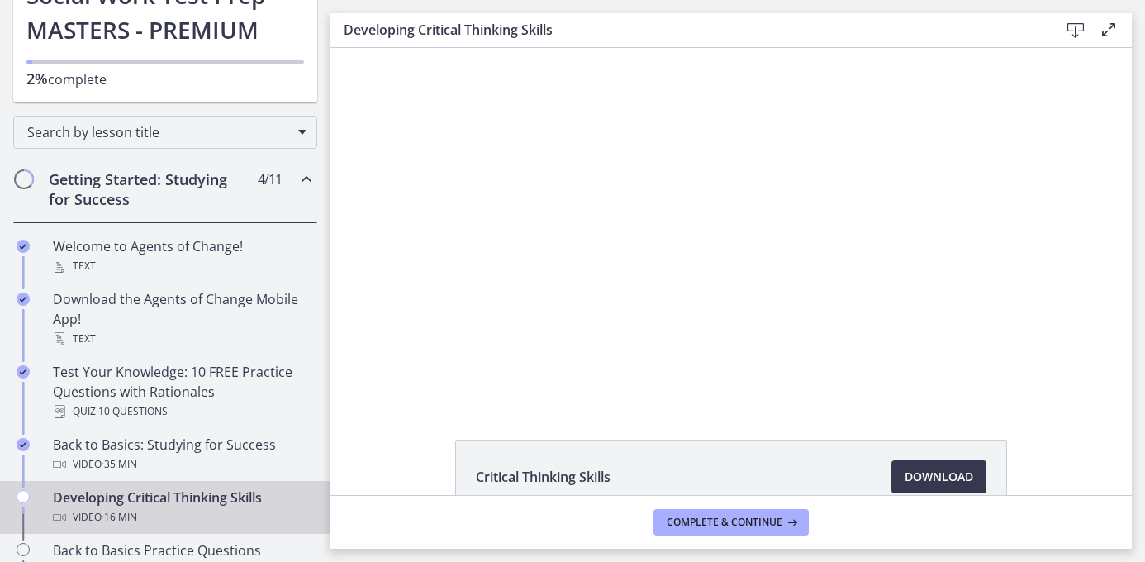
click at [315, 188] on icon "Chapters" at bounding box center [307, 179] width 20 height 20
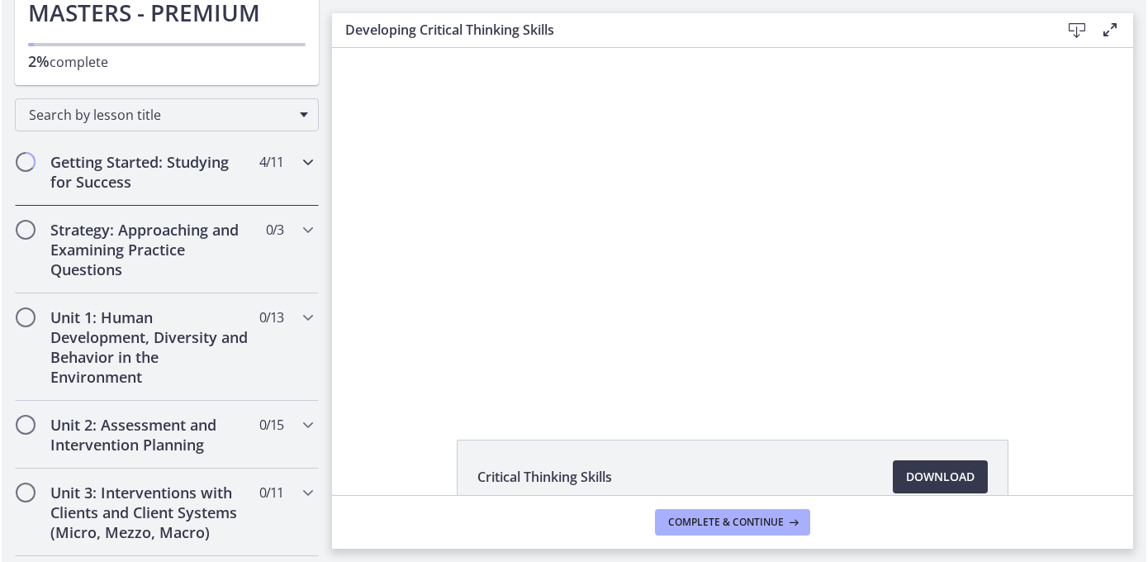
scroll to position [0, 0]
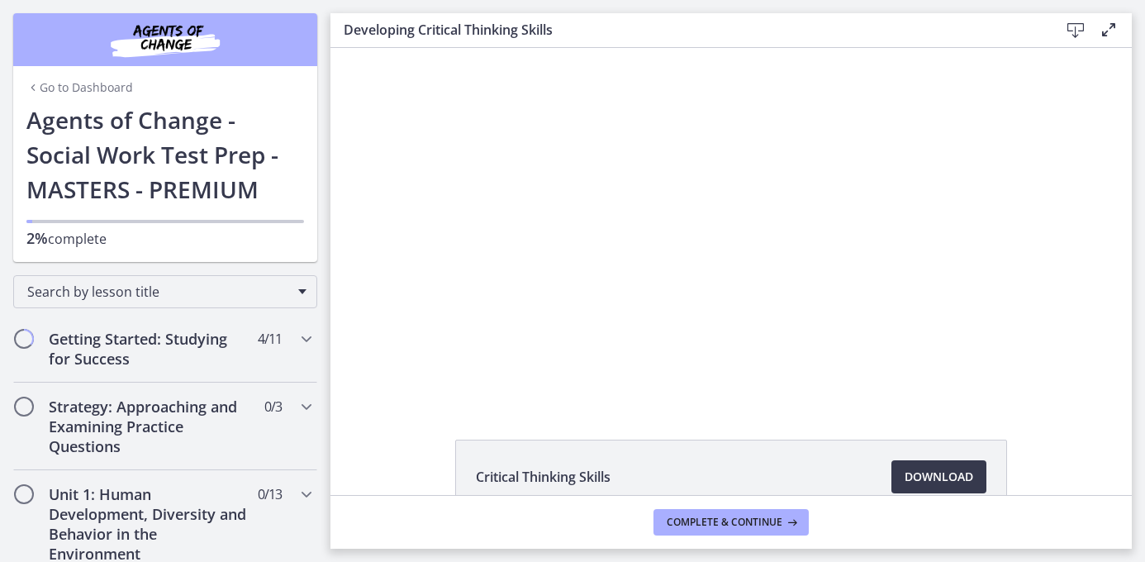
drag, startPoint x: 1111, startPoint y: 149, endPoint x: 1123, endPoint y: 149, distance: 11.6
click at [1114, 150] on div "Click for sound @keyframes VOLUME_SMALL_WAVE_FLASH { 0% { opacity: 0; } 33% { o…" at bounding box center [730, 225] width 801 height 354
